Goal: Task Accomplishment & Management: Complete application form

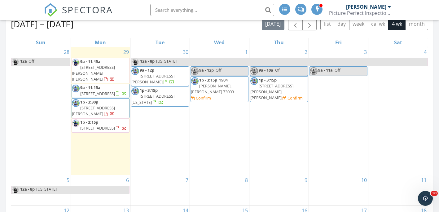
scroll to position [377, 0]
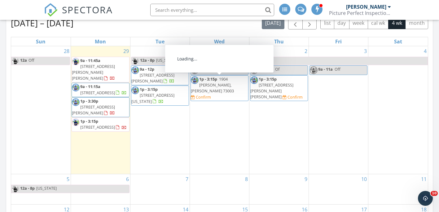
click at [234, 84] on span "1p - 3:15p 1904 Lois Lynn Ln, Edmond 73003 Confirm" at bounding box center [219, 88] width 57 height 24
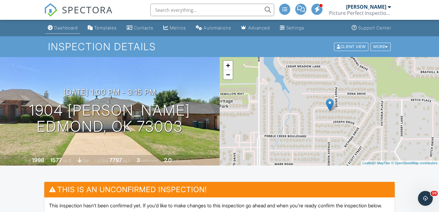
click at [56, 26] on div "Dashboard" at bounding box center [66, 27] width 24 height 5
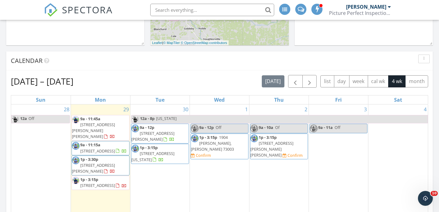
scroll to position [357, 0]
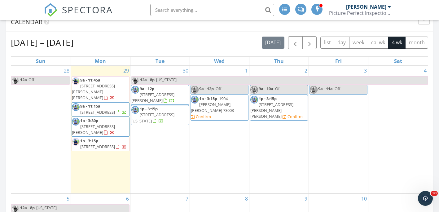
click at [286, 102] on span "1p - 3:15p 1613 Boyd St, Norman 73071 Confirm" at bounding box center [278, 108] width 57 height 24
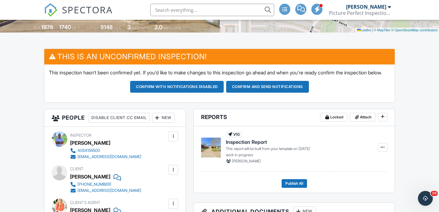
scroll to position [168, 0]
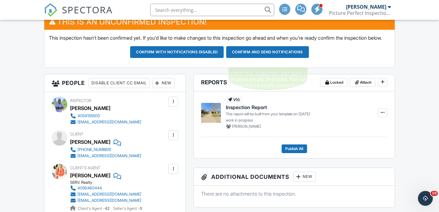
click at [266, 58] on button "Confirm and send notifications" at bounding box center [267, 52] width 83 height 12
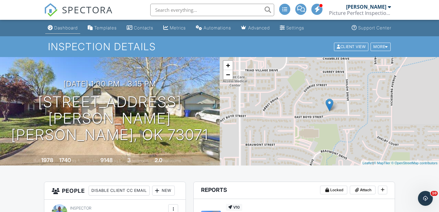
click at [61, 27] on div "Dashboard" at bounding box center [66, 27] width 24 height 5
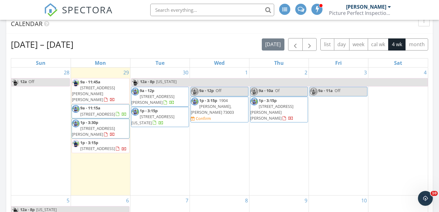
scroll to position [355, 0]
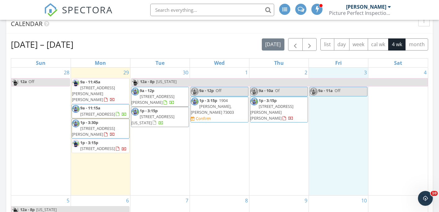
click at [332, 122] on div "3 9a - 11a Off" at bounding box center [338, 132] width 59 height 128
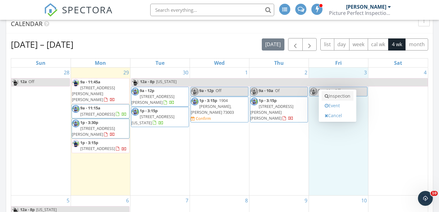
click at [329, 98] on link "Inspection" at bounding box center [338, 96] width 32 height 10
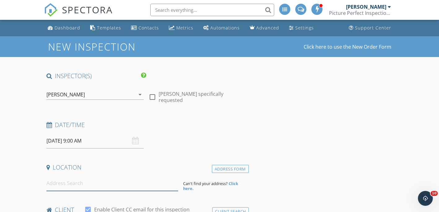
click at [80, 185] on input at bounding box center [112, 183] width 132 height 15
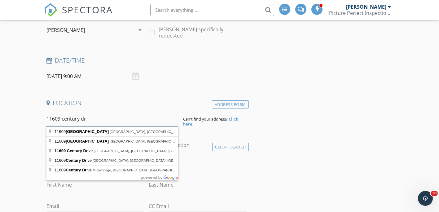
scroll to position [60, 0]
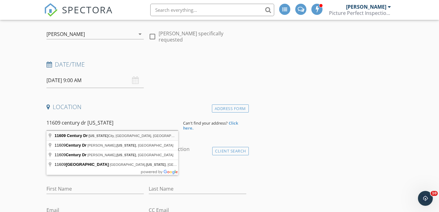
type input "[STREET_ADDRESS][US_STATE]"
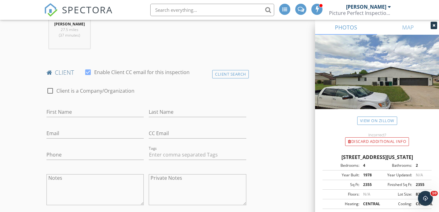
scroll to position [312, 0]
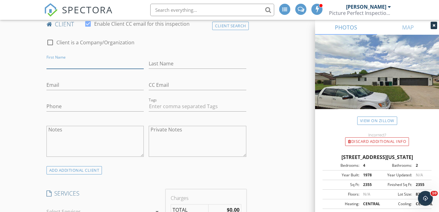
click at [61, 63] on input "First Name" at bounding box center [95, 64] width 98 height 10
type input "Rylee"
type input "Jackson"
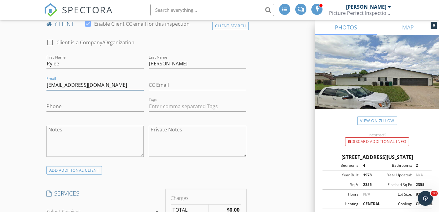
type input "ryleekay256@gmail.com"
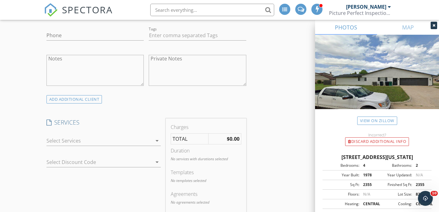
scroll to position [387, 0]
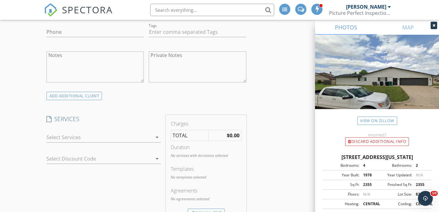
click at [71, 138] on div at bounding box center [99, 137] width 106 height 10
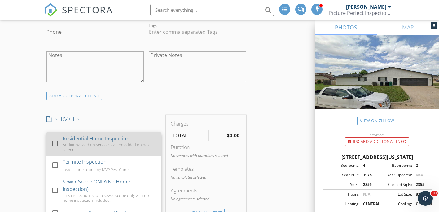
click at [60, 144] on div at bounding box center [55, 143] width 11 height 11
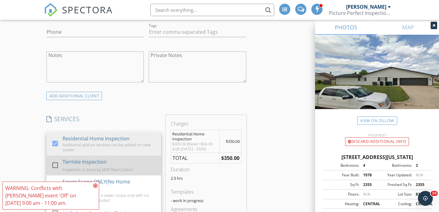
click at [57, 165] on div at bounding box center [55, 165] width 11 height 11
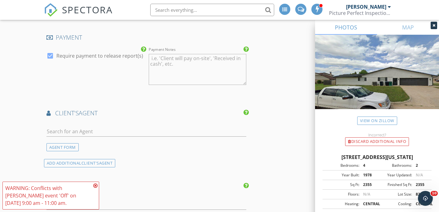
scroll to position [717, 0]
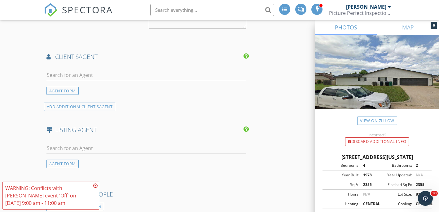
click at [129, 68] on div at bounding box center [146, 76] width 200 height 20
click at [112, 74] on input "text" at bounding box center [146, 75] width 200 height 10
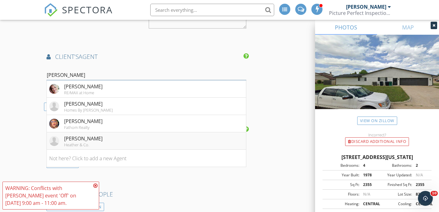
type input "jennifer"
click at [99, 142] on div "Jennifer Danheim" at bounding box center [83, 138] width 38 height 7
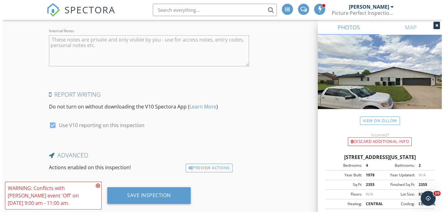
scroll to position [1120, 0]
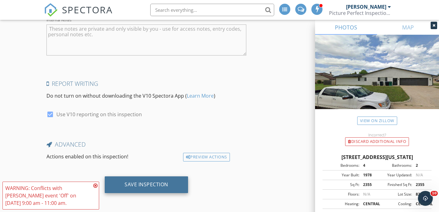
click at [156, 178] on div "Save Inspection" at bounding box center [146, 184] width 83 height 17
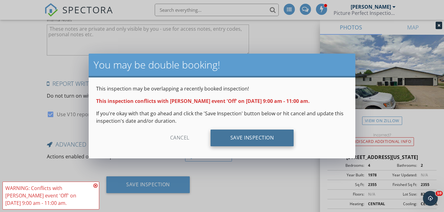
click at [259, 136] on div "Save Inspection" at bounding box center [251, 137] width 83 height 17
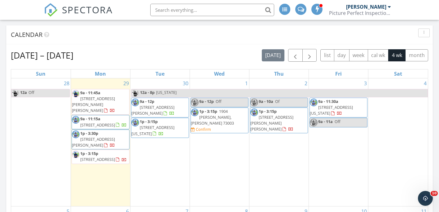
scroll to position [366, 0]
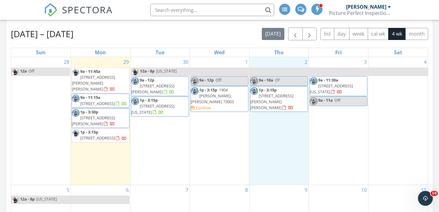
click at [288, 115] on div "2 9a - 10a Of 1p - 3:15p 1613 Boyd St, Norman 73071" at bounding box center [278, 121] width 59 height 128
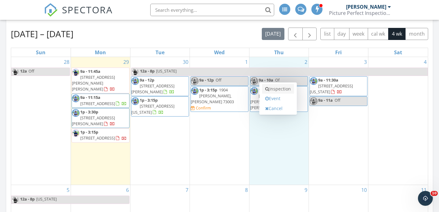
click at [274, 88] on link "Inspection" at bounding box center [278, 89] width 32 height 10
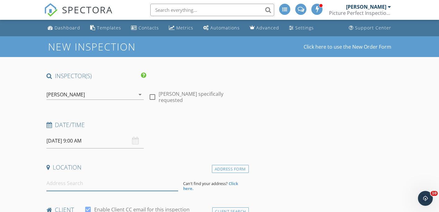
click at [83, 185] on input at bounding box center [112, 183] width 132 height 15
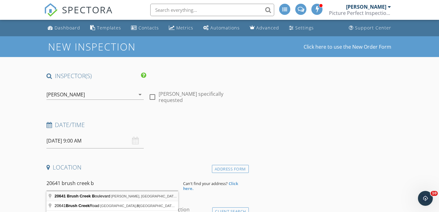
type input "20641 Brush Creek Boulevard, Harrah, OK, USA"
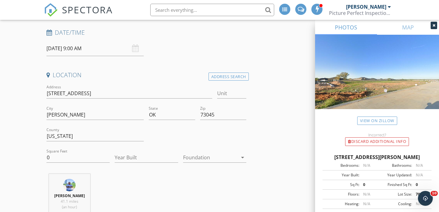
scroll to position [100, 0]
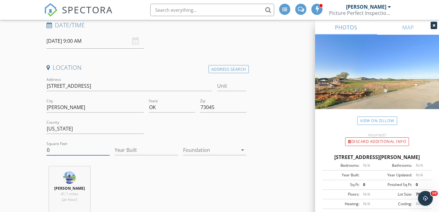
click at [62, 153] on input "0" at bounding box center [77, 150] width 63 height 10
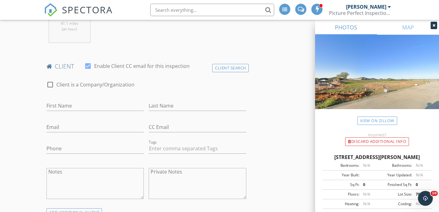
scroll to position [291, 0]
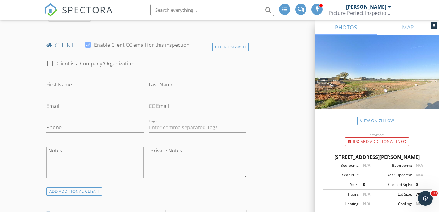
type input "1391"
click at [66, 83] on input "First Name" at bounding box center [95, 85] width 98 height 10
type input "Brandon"
type input "Sechrist"
drag, startPoint x: 46, startPoint y: 104, endPoint x: 53, endPoint y: 106, distance: 7.9
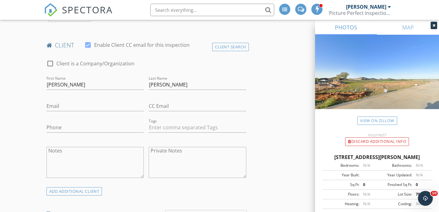
click at [53, 106] on div "Email" at bounding box center [95, 106] width 103 height 21
click at [53, 106] on input "Email" at bounding box center [95, 106] width 98 height 10
type input "sechristbrandon60@gmail.com"
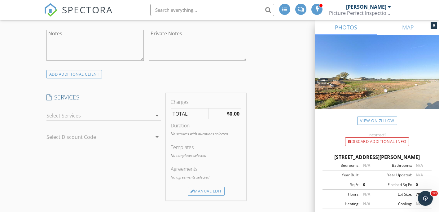
scroll to position [415, 0]
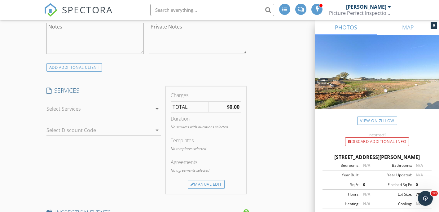
click at [85, 109] on div at bounding box center [99, 109] width 106 height 10
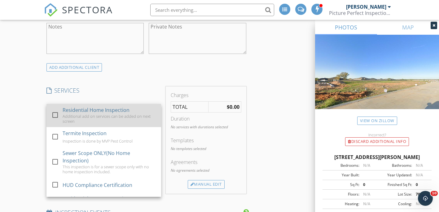
click at [59, 109] on div "check_box_outline_blank" at bounding box center [55, 115] width 9 height 14
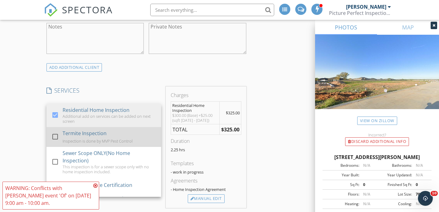
click at [55, 134] on div at bounding box center [55, 136] width 11 height 11
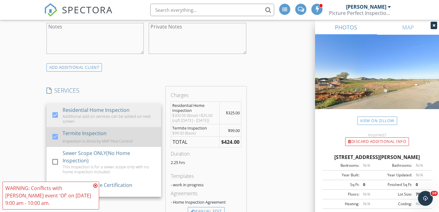
click at [57, 135] on div at bounding box center [55, 136] width 11 height 11
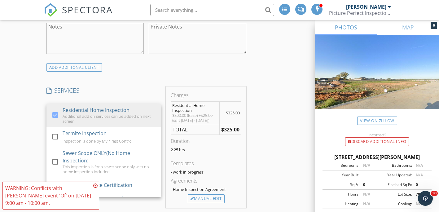
click at [39, 135] on div "New Inspection Click here to use the New Order Form INSPECTOR(S) check_box Judd…" at bounding box center [219, 204] width 439 height 1166
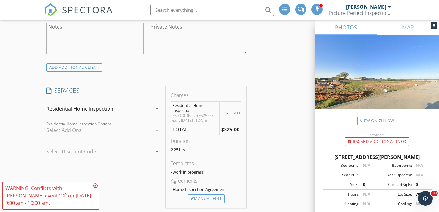
click at [94, 186] on icon at bounding box center [95, 185] width 4 height 5
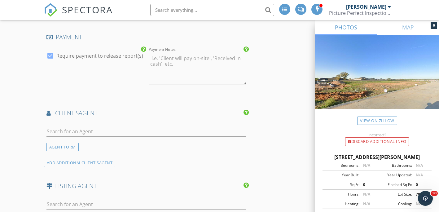
scroll to position [647, 0]
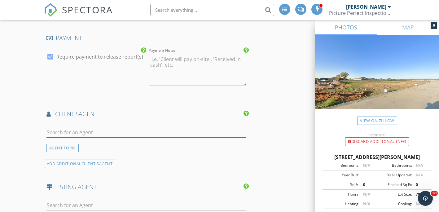
click at [157, 132] on input "text" at bounding box center [146, 132] width 200 height 10
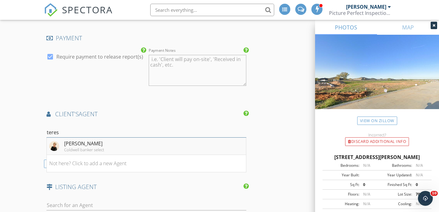
type input "teres"
click at [118, 150] on li "Teresa Favors Coldwell banker select" at bounding box center [146, 146] width 199 height 17
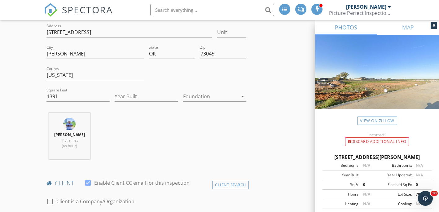
scroll to position [93, 0]
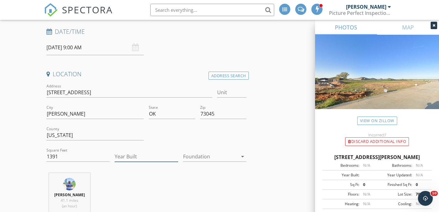
click at [128, 156] on input "Year Built" at bounding box center [146, 156] width 63 height 10
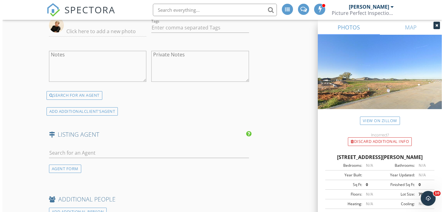
scroll to position [1107, 0]
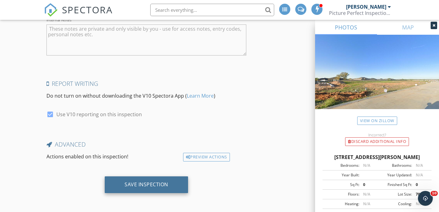
type input "2025"
click at [138, 187] on div "Save Inspection" at bounding box center [147, 184] width 44 height 6
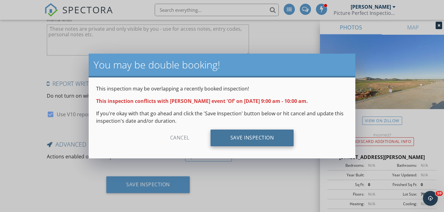
click at [230, 142] on div "Save Inspection" at bounding box center [251, 137] width 83 height 17
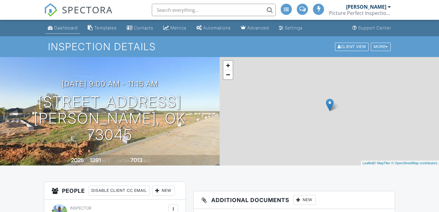
click at [60, 32] on link "Dashboard" at bounding box center [62, 27] width 35 height 11
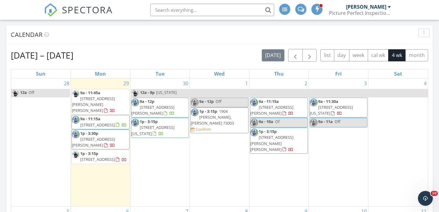
scroll to position [342, 0]
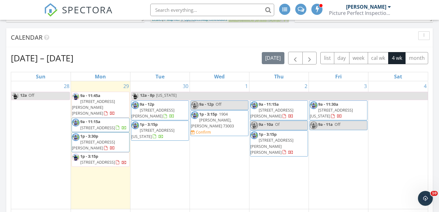
click at [299, 126] on link "9a - 10a Of" at bounding box center [279, 126] width 58 height 10
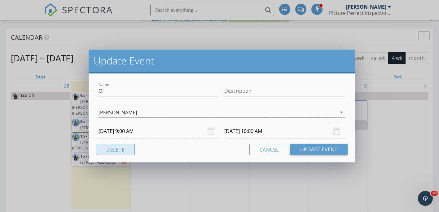
click at [112, 150] on button "Delete" at bounding box center [115, 149] width 39 height 11
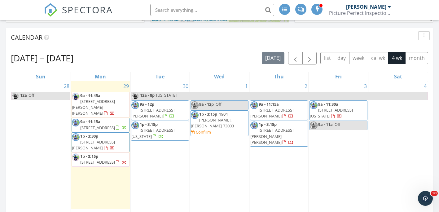
click at [321, 126] on span "9a - 11a" at bounding box center [325, 124] width 15 height 6
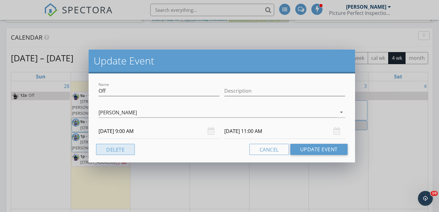
click at [126, 148] on button "Delete" at bounding box center [115, 149] width 39 height 11
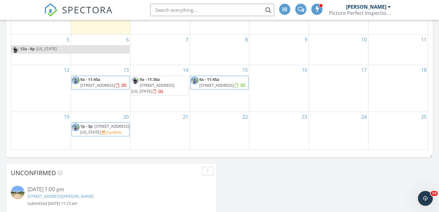
scroll to position [517, 0]
click at [106, 84] on span "9300 Cheek Rnch Rd, Yukon 73099" at bounding box center [97, 84] width 35 height 6
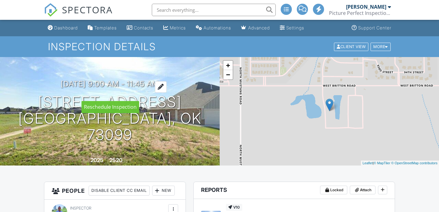
click at [106, 88] on h3 "[DATE] 9:00 am - 11:45 am" at bounding box center [110, 84] width 98 height 8
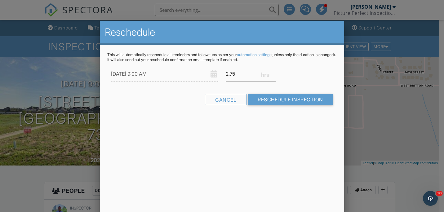
click at [241, 133] on div "Reschedule This will automatically reschedule all reminders and follow-ups as p…" at bounding box center [222, 129] width 244 height 217
click at [177, 77] on input "10/14/2025 9:00 AM" at bounding box center [164, 73] width 107 height 15
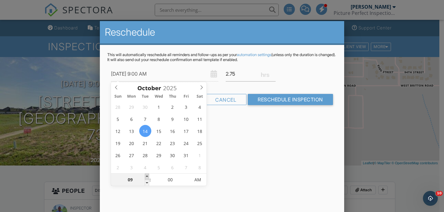
type input "10/14/2025 10:00 AM"
type input "10"
click at [148, 176] on span at bounding box center [147, 176] width 4 height 6
type input "10/14/2025 11:00 AM"
type input "11"
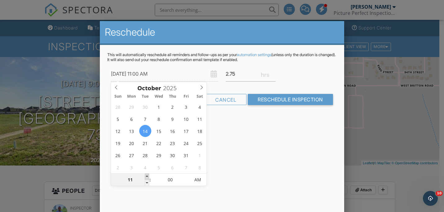
click at [148, 176] on span at bounding box center [147, 176] width 4 height 6
type input "10/14/2025 12:00 PM"
type input "12"
click at [148, 176] on span at bounding box center [147, 176] width 4 height 6
type input "10/14/2025 1:00 PM"
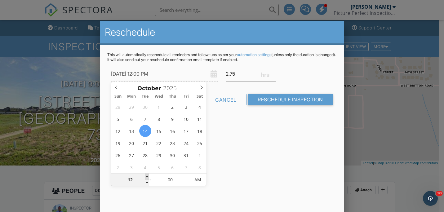
type input "01"
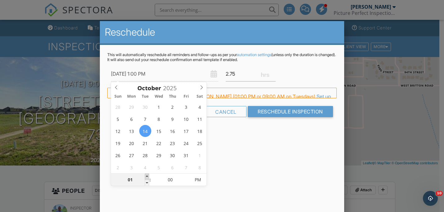
click at [148, 176] on span at bounding box center [147, 176] width 4 height 6
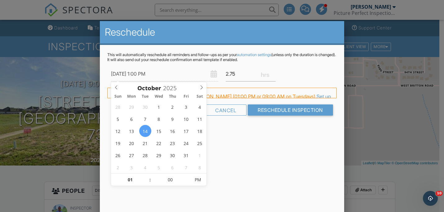
click at [261, 173] on div "Reschedule This will automatically reschedule all reminders and follow-ups as p…" at bounding box center [222, 129] width 244 height 217
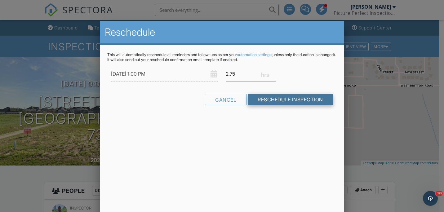
click at [287, 104] on input "Reschedule Inspection" at bounding box center [290, 99] width 85 height 11
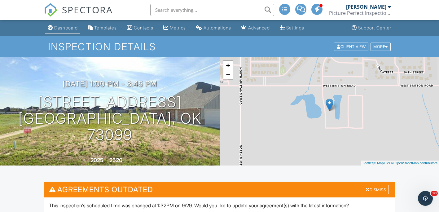
click at [55, 26] on div "Dashboard" at bounding box center [66, 27] width 24 height 5
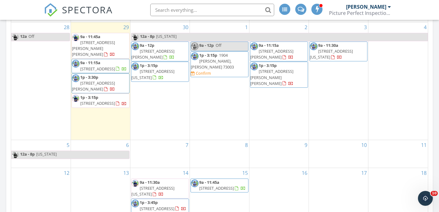
scroll to position [399, 0]
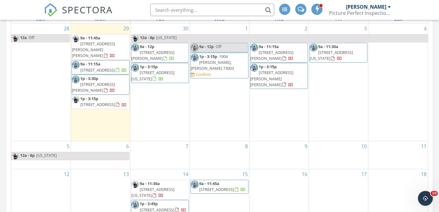
click at [217, 91] on div "1 9a - 12p Off 1p - 3:15p 1904 Lois Lynn Ln, Edmond 73003 Confirm" at bounding box center [219, 82] width 59 height 117
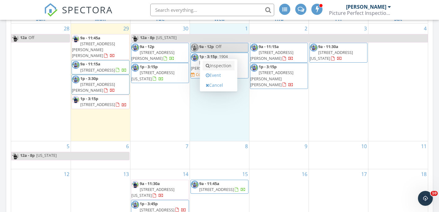
click at [214, 66] on link "Inspection" at bounding box center [219, 66] width 32 height 10
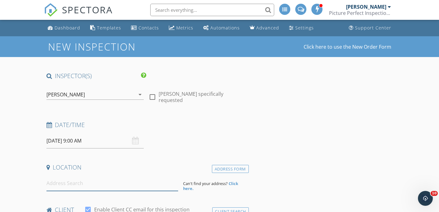
click at [78, 186] on input at bounding box center [112, 183] width 132 height 15
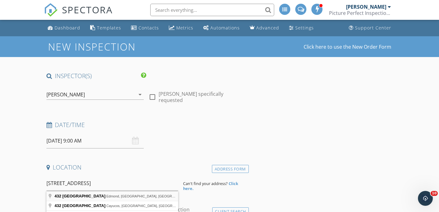
type input "[STREET_ADDRESS]"
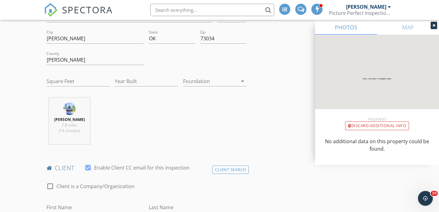
scroll to position [163, 0]
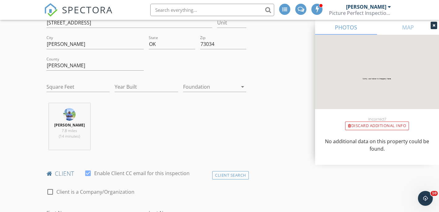
click at [72, 81] on div "Square Feet" at bounding box center [77, 88] width 63 height 20
click at [69, 90] on input "Square Feet" at bounding box center [77, 87] width 63 height 10
type input "2700"
click at [129, 87] on input "Year Built" at bounding box center [146, 87] width 63 height 10
type input "2025"
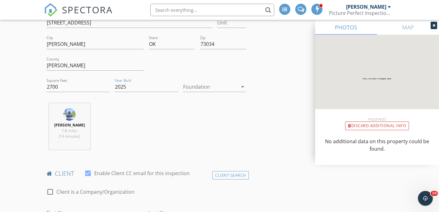
click at [193, 86] on div at bounding box center [210, 87] width 55 height 10
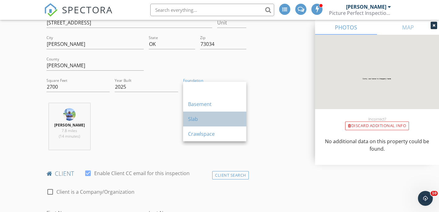
click at [193, 115] on div "Slab" at bounding box center [214, 119] width 53 height 15
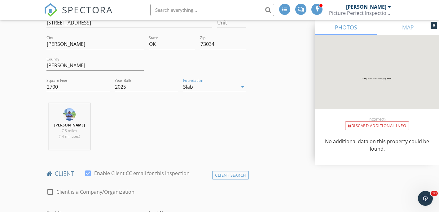
click at [111, 107] on div "Judd Tate 7.8 miles (14 minutes)" at bounding box center [146, 128] width 205 height 51
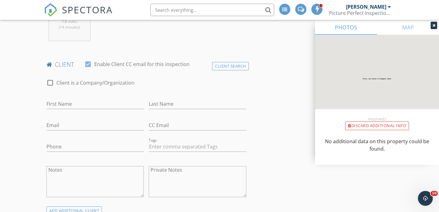
scroll to position [274, 0]
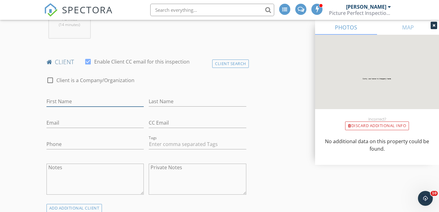
click at [77, 100] on input "First Name" at bounding box center [95, 101] width 98 height 10
type input "Shane"
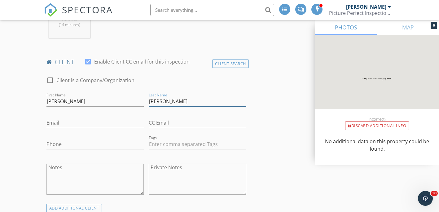
type input "Johnson"
click at [67, 122] on input "Email" at bounding box center [95, 123] width 98 height 10
type input "j"
type input "shanejohnson019@gmail.com"
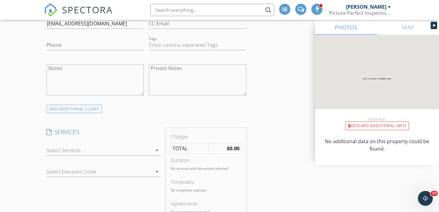
scroll to position [398, 0]
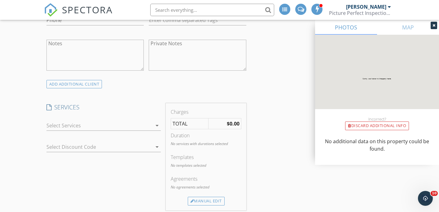
click at [61, 126] on div at bounding box center [99, 126] width 106 height 10
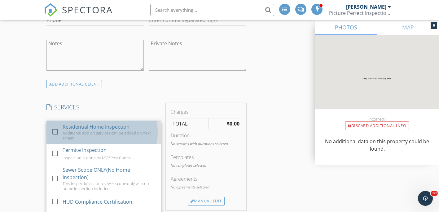
click at [61, 127] on div "check_box_outline_blank Residential Home Inspection Additional add on services …" at bounding box center [103, 132] width 105 height 23
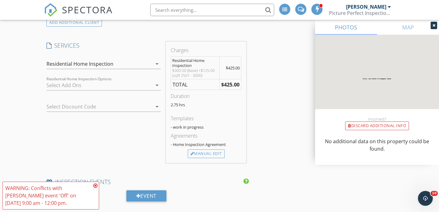
scroll to position [460, 0]
click at [207, 152] on div "Manual Edit" at bounding box center [206, 153] width 37 height 9
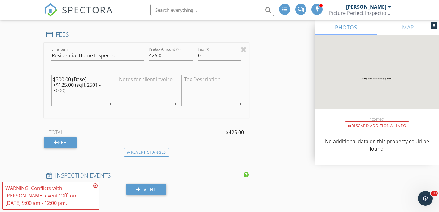
scroll to position [520, 0]
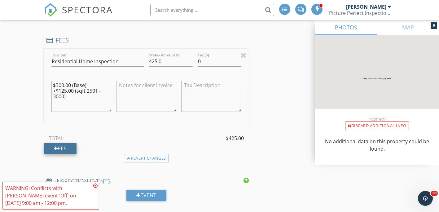
click at [67, 145] on div "Fee" at bounding box center [60, 148] width 33 height 11
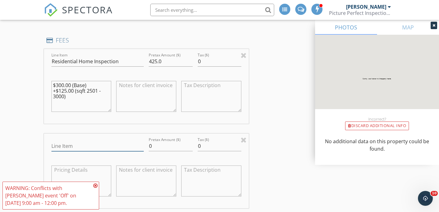
click at [74, 145] on input "Line Item" at bounding box center [97, 146] width 93 height 10
type input "Discount"
click at [158, 145] on input "0" at bounding box center [171, 146] width 44 height 10
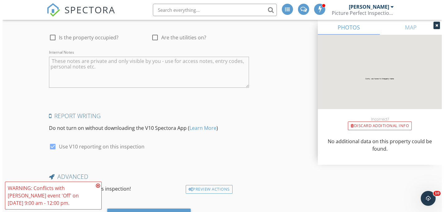
scroll to position [1121, 0]
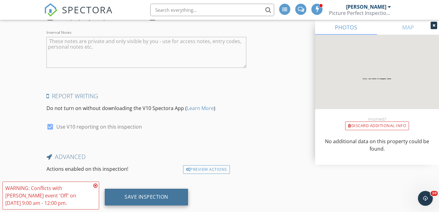
type input "-425.00"
click at [149, 196] on div "Save Inspection" at bounding box center [147, 197] width 44 height 6
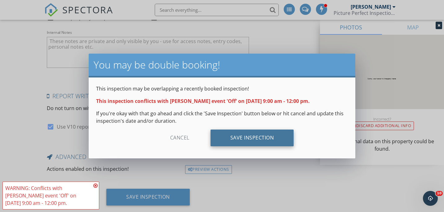
click at [252, 137] on div "Save Inspection" at bounding box center [251, 137] width 83 height 17
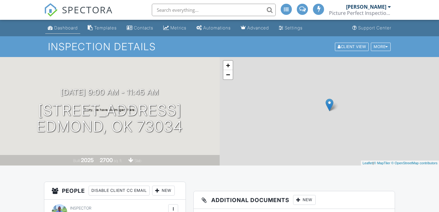
click at [60, 28] on div "Dashboard" at bounding box center [66, 27] width 24 height 5
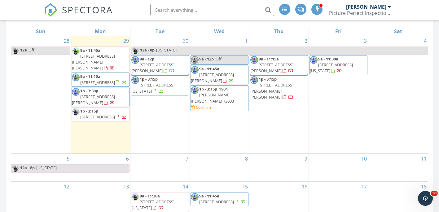
scroll to position [384, 0]
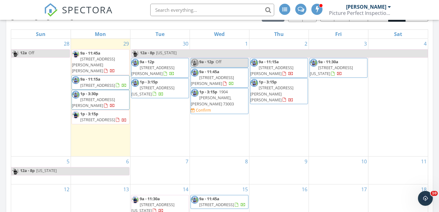
click at [233, 60] on link "9a - 12p Off" at bounding box center [220, 63] width 58 height 10
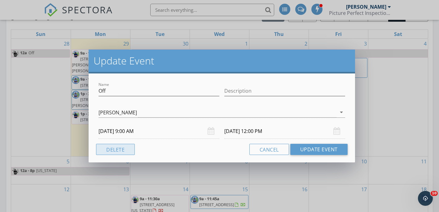
click at [120, 144] on button "Delete" at bounding box center [115, 149] width 39 height 11
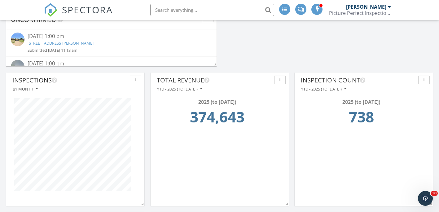
scroll to position [670, 0]
